Goal: Transaction & Acquisition: Purchase product/service

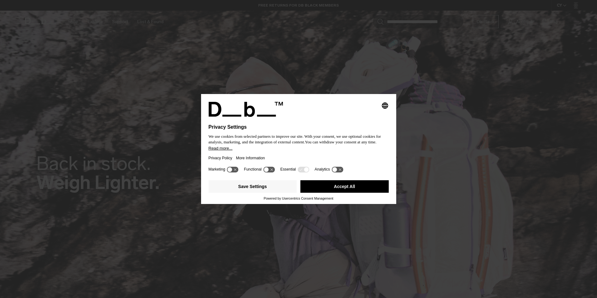
click at [345, 190] on button "Accept All" at bounding box center [344, 186] width 88 height 12
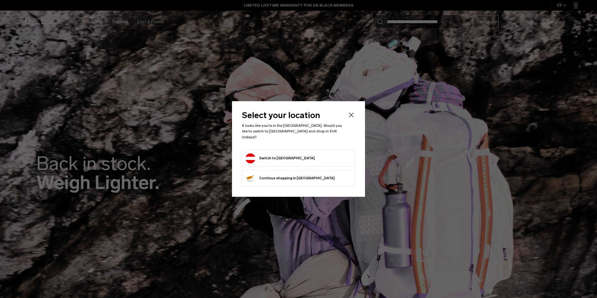
click at [314, 150] on li "Switch to Austria" at bounding box center [298, 158] width 113 height 17
click at [280, 153] on button "Switch to Austria" at bounding box center [280, 158] width 69 height 10
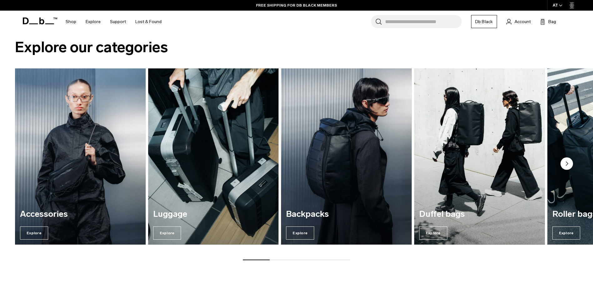
scroll to position [839, 0]
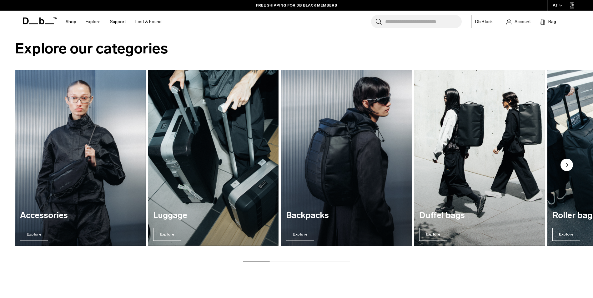
click at [365, 136] on img "3 / 7" at bounding box center [346, 157] width 134 height 181
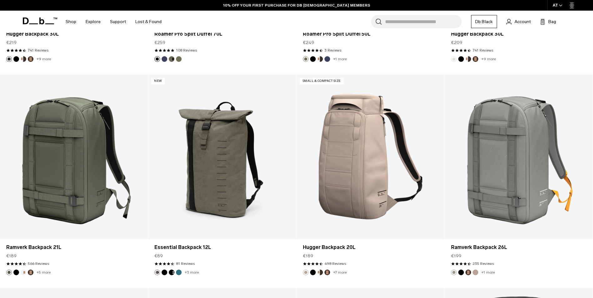
scroll to position [1388, 0]
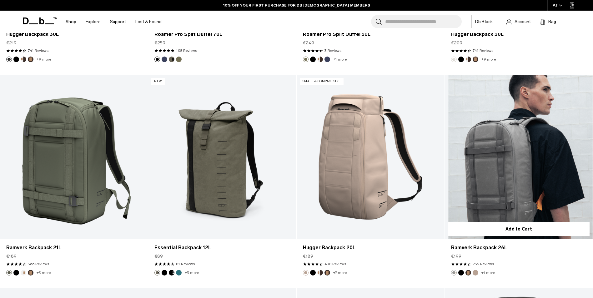
click at [504, 195] on link "Ramverk Backpack 26L" at bounding box center [518, 157] width 148 height 164
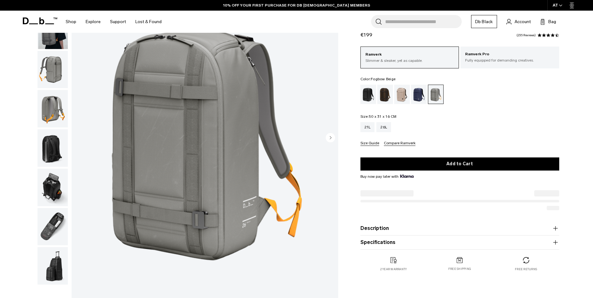
click at [404, 89] on div "Fogbow Beige" at bounding box center [402, 94] width 16 height 19
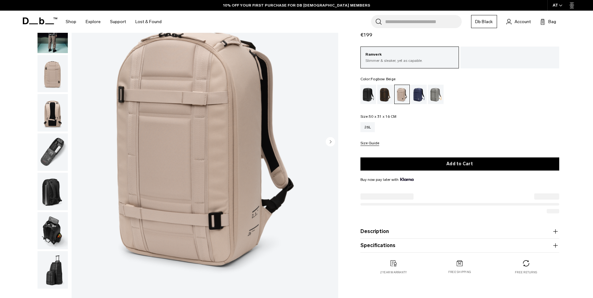
scroll to position [66, 0]
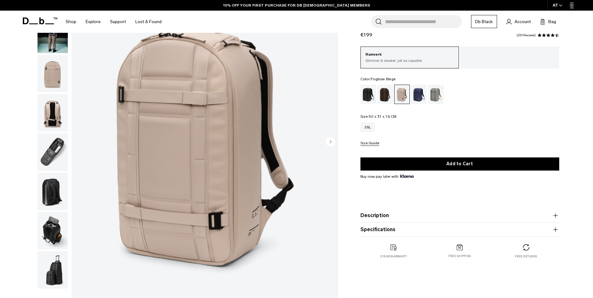
click at [52, 228] on img "button" at bounding box center [52, 230] width 30 height 37
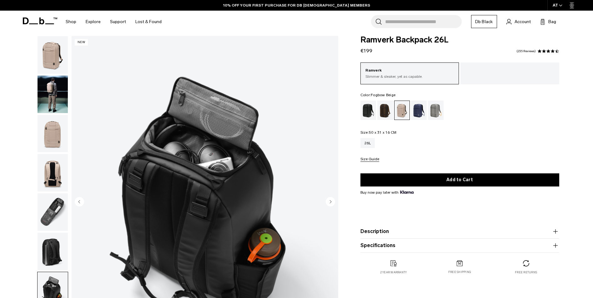
scroll to position [5, 0]
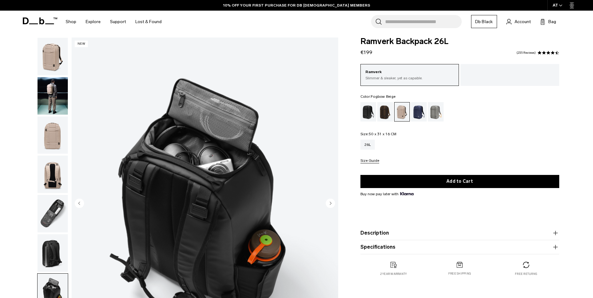
click at [56, 215] on img "button" at bounding box center [52, 213] width 30 height 37
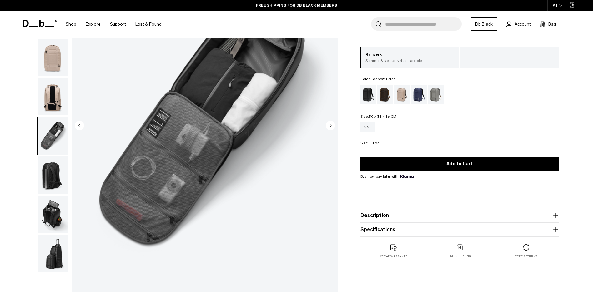
scroll to position [83, 0]
click at [54, 255] on img "button" at bounding box center [52, 252] width 30 height 37
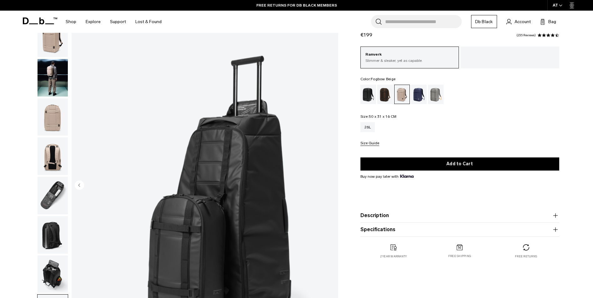
scroll to position [0, 0]
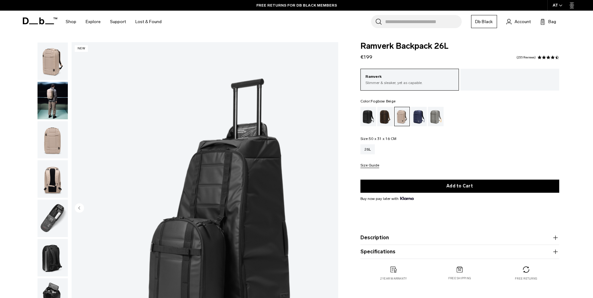
click at [49, 264] on img "button" at bounding box center [52, 257] width 30 height 37
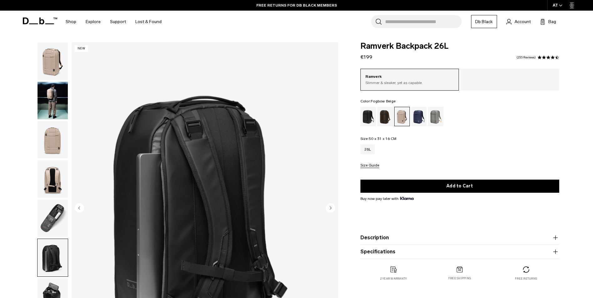
click at [47, 139] on img "button" at bounding box center [52, 139] width 30 height 37
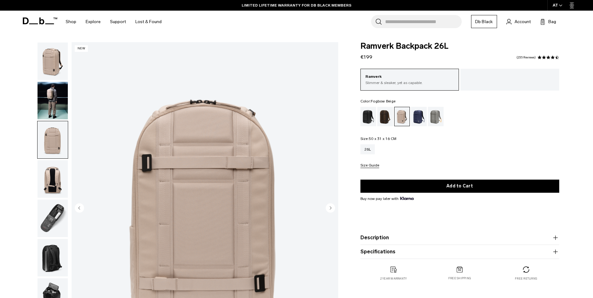
click at [54, 54] on img "button" at bounding box center [52, 60] width 30 height 37
